Goal: Navigation & Orientation: Find specific page/section

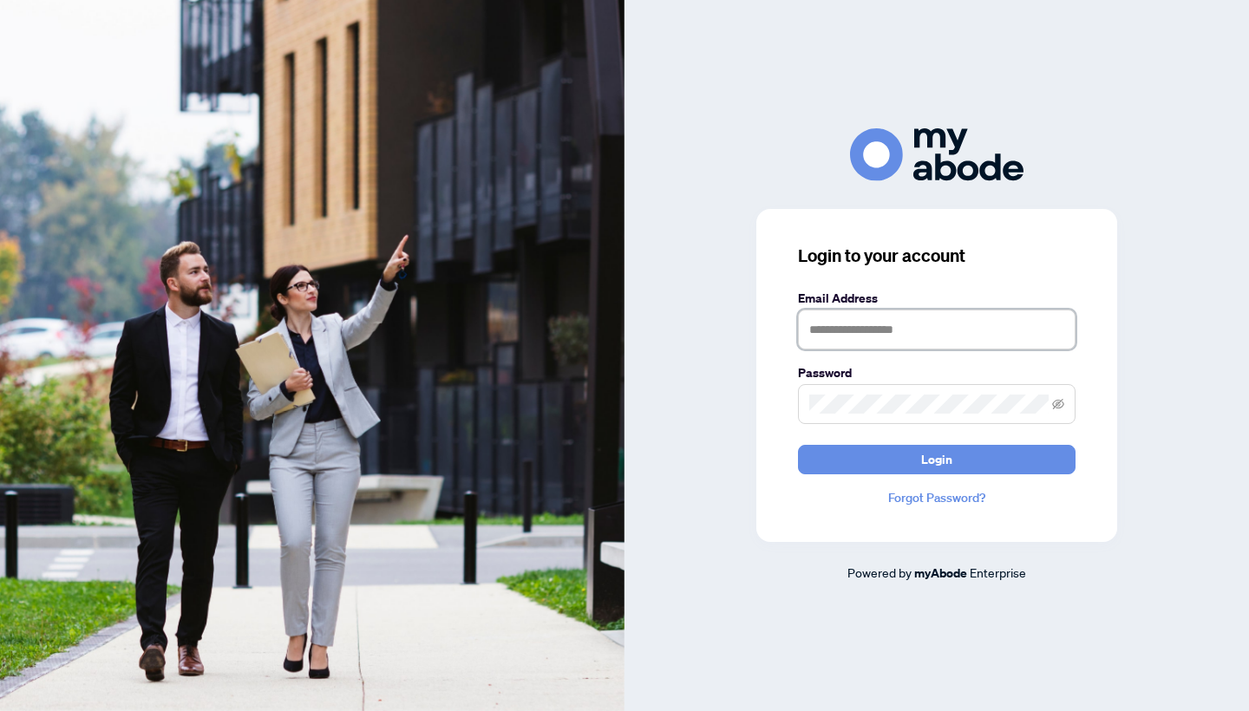
type input "**********"
click at [936, 459] on button "Login" at bounding box center [936, 459] width 277 height 29
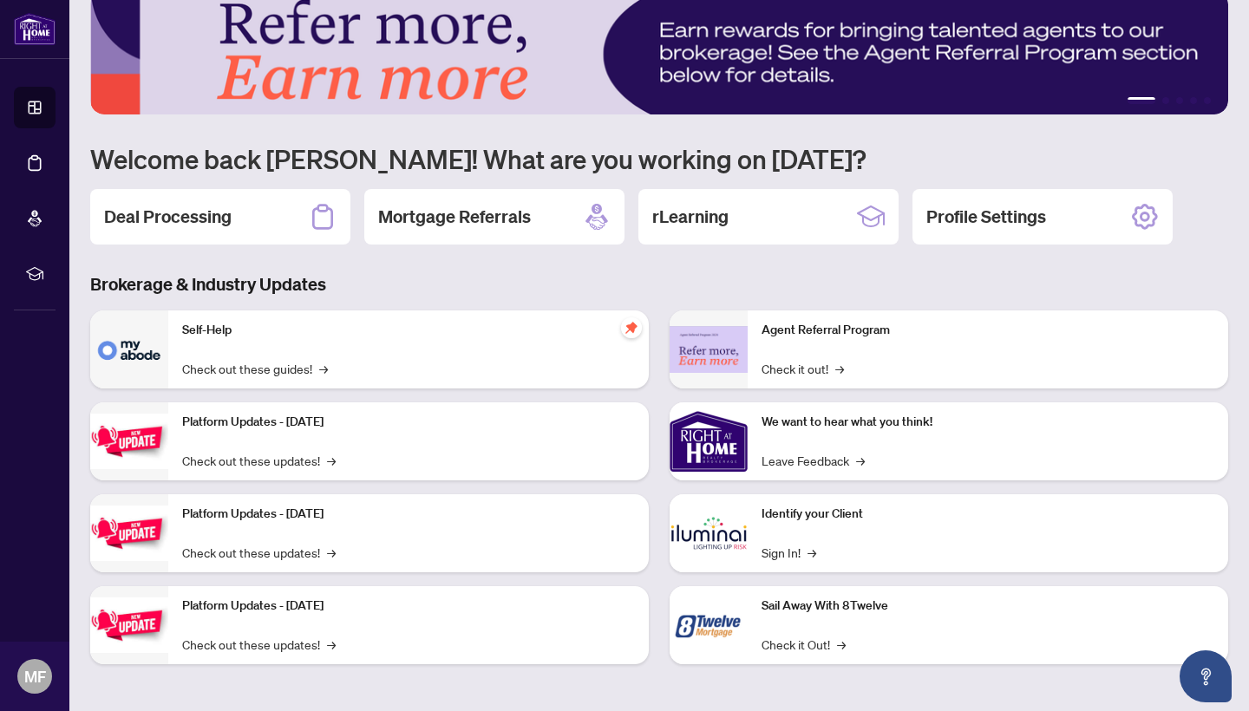
scroll to position [30, 0]
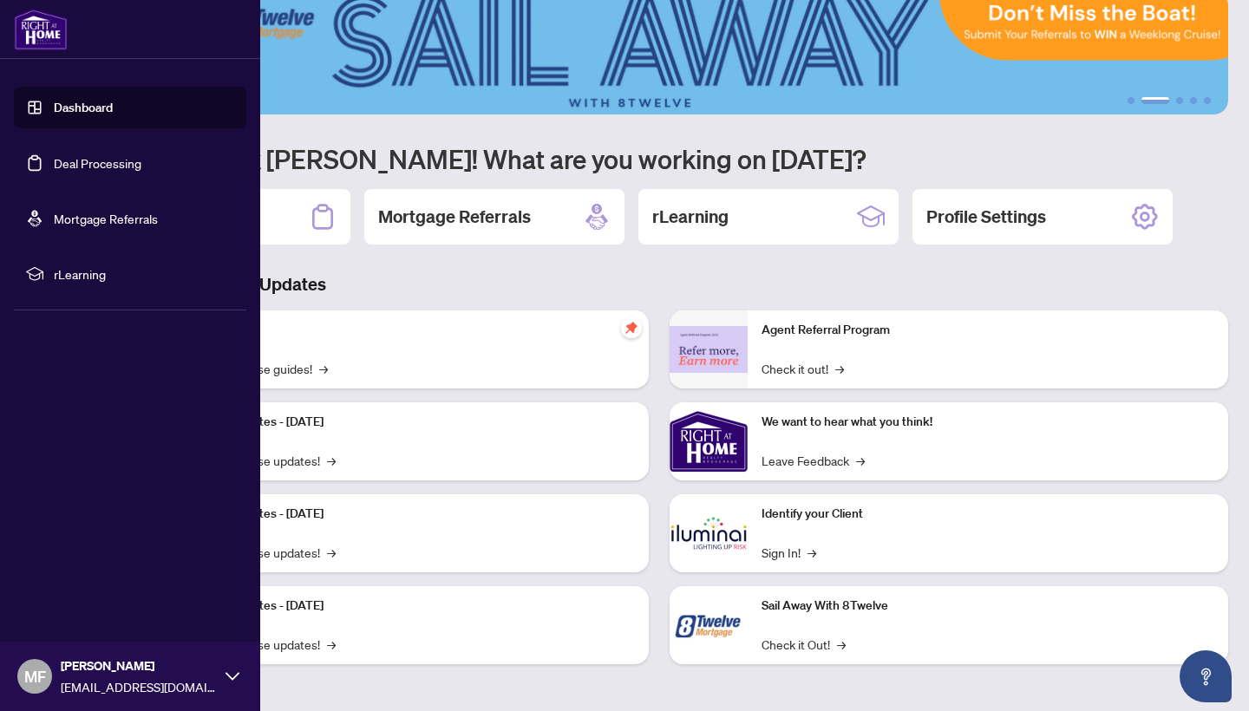
click at [62, 107] on link "Dashboard" at bounding box center [83, 108] width 59 height 16
click at [80, 109] on link "Dashboard" at bounding box center [83, 108] width 59 height 16
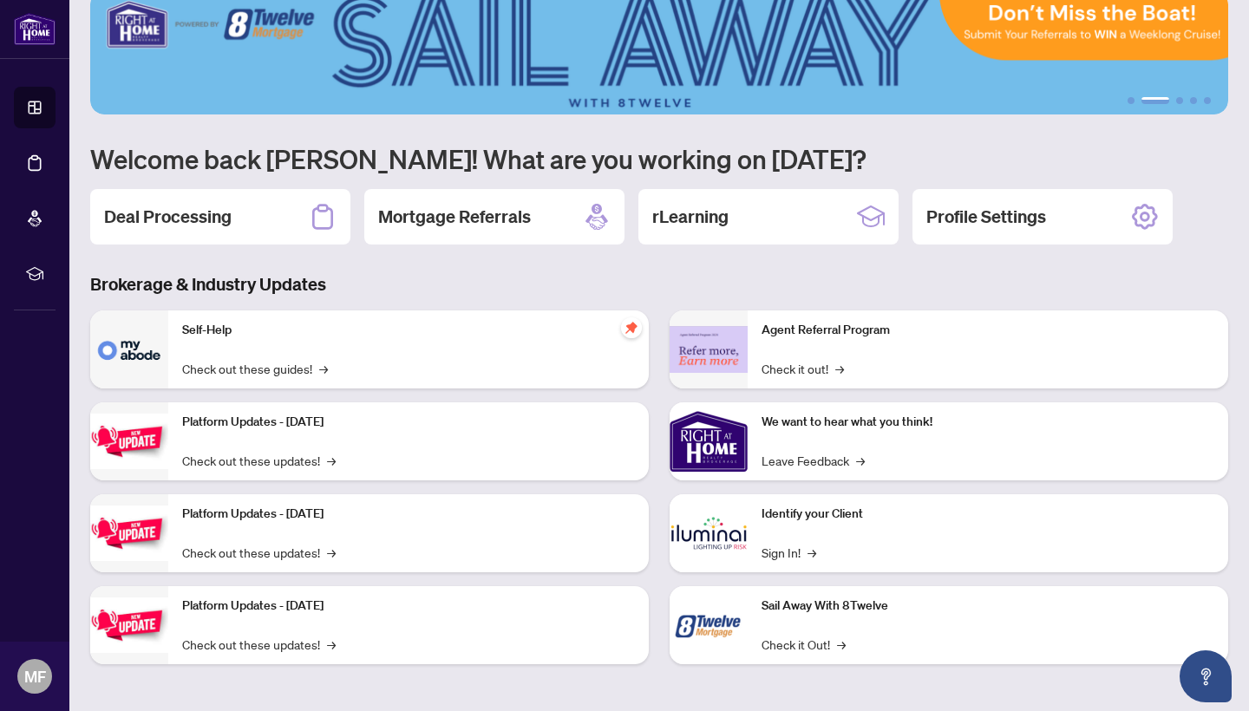
scroll to position [0, 0]
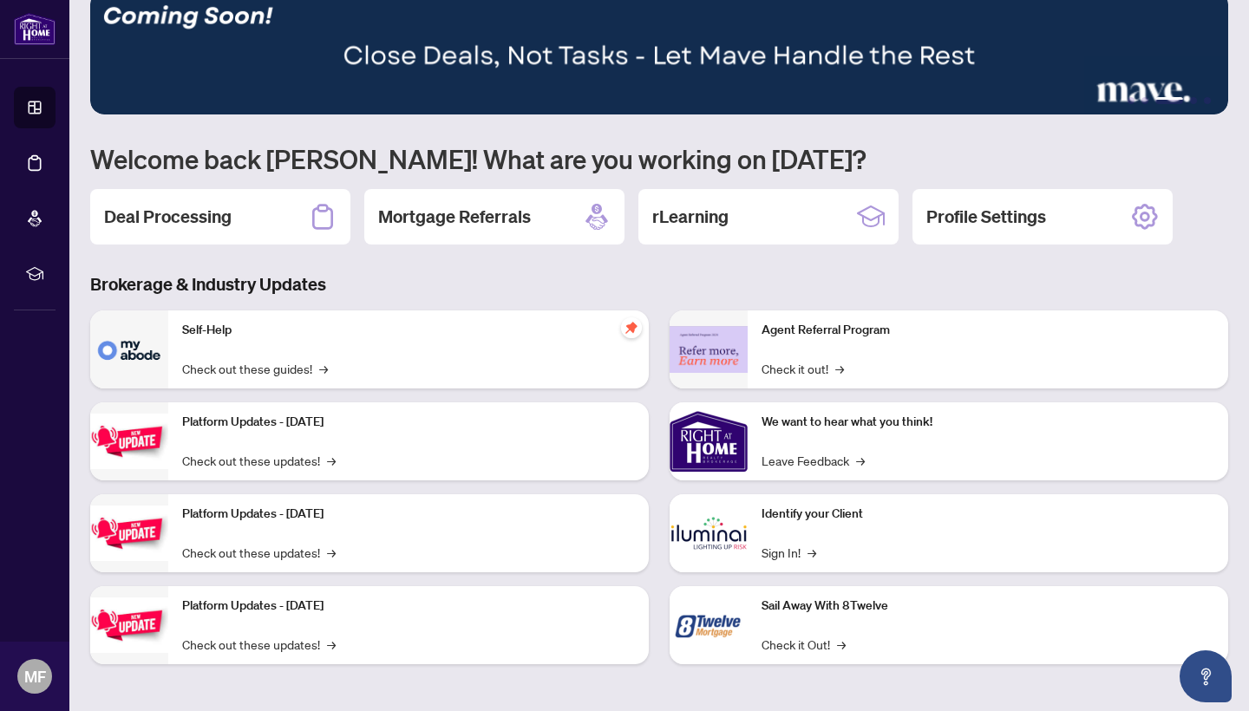
click at [277, 356] on div "Self-Help Check out these guides! →" at bounding box center [408, 349] width 480 height 78
click at [287, 370] on link "Check out these guides! →" at bounding box center [255, 368] width 146 height 19
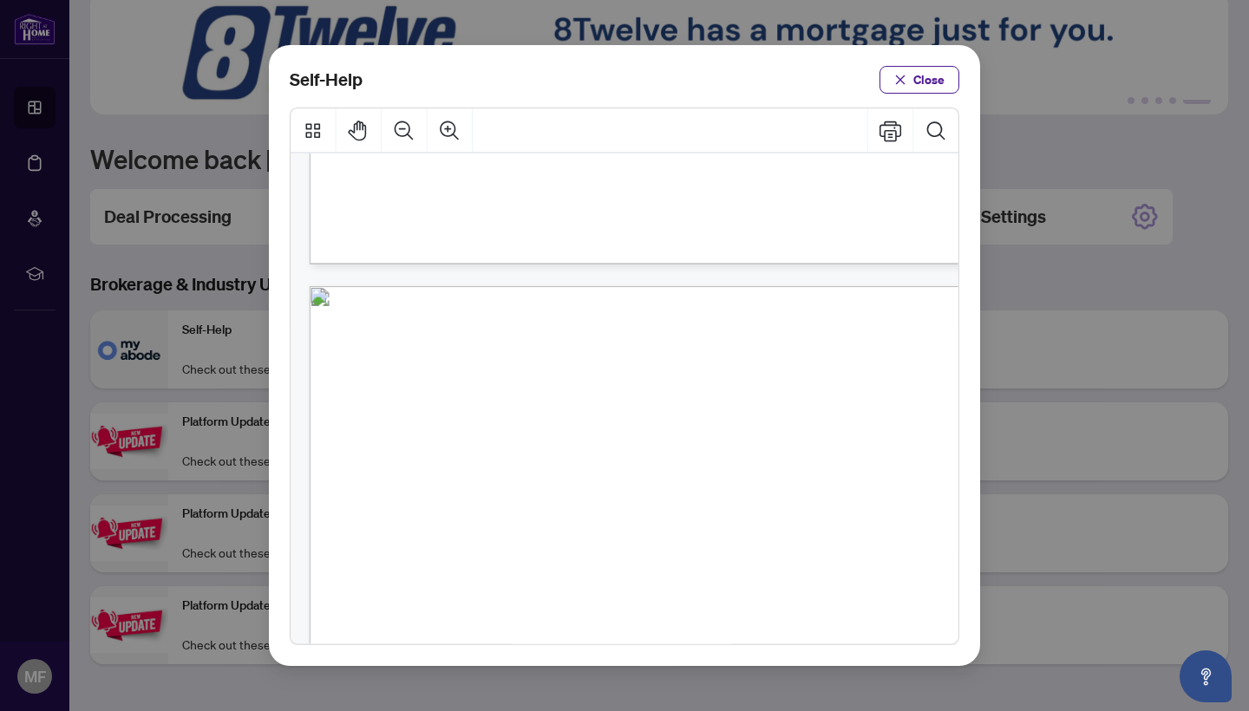
scroll to position [695, 0]
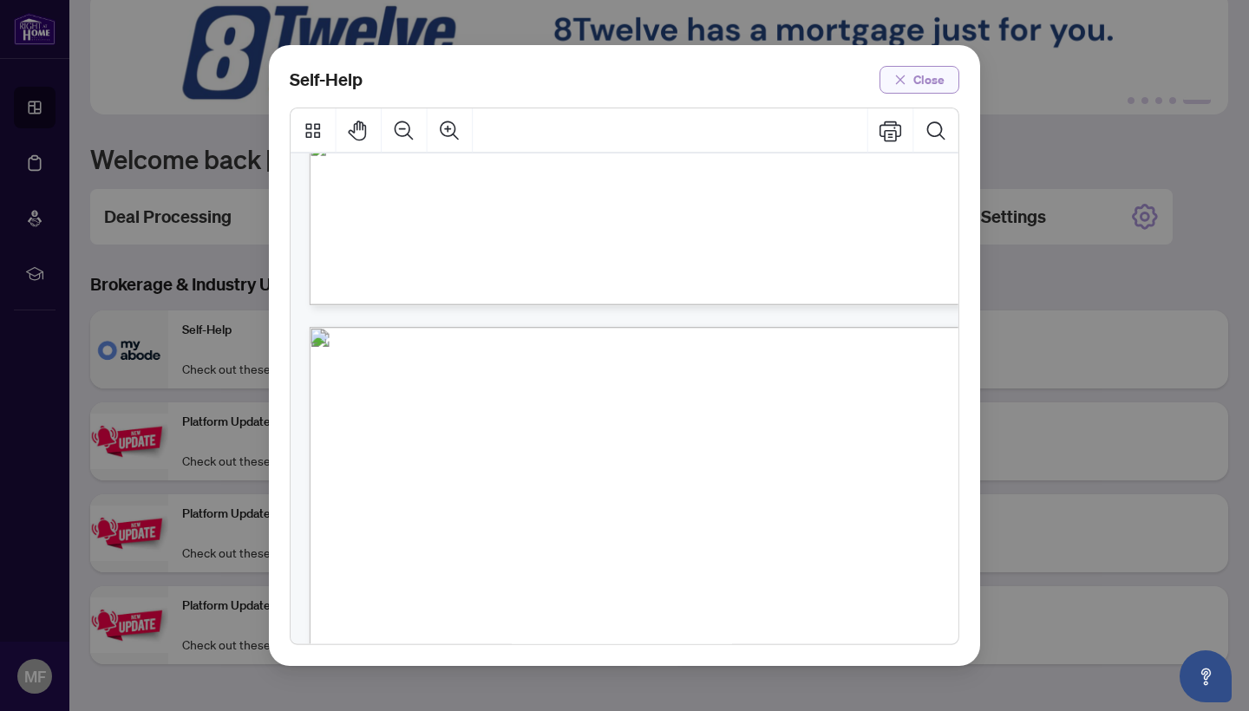
click at [938, 85] on span "Close" at bounding box center [928, 80] width 31 height 28
